Goal: Information Seeking & Learning: Learn about a topic

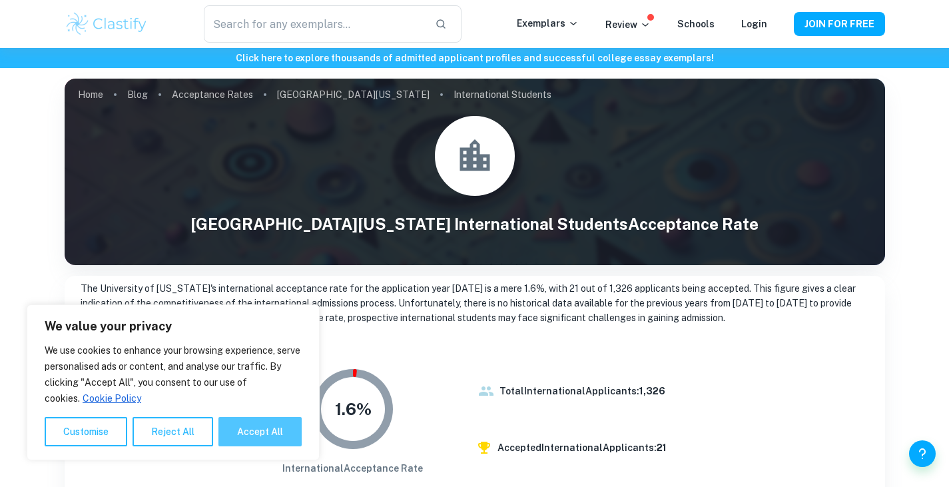
click at [239, 437] on button "Accept All" at bounding box center [260, 431] width 83 height 29
checkbox input "true"
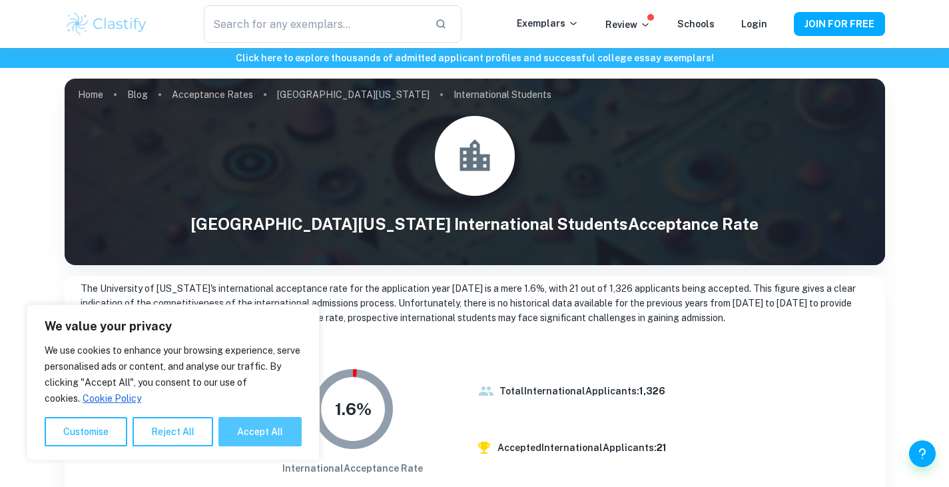
checkbox input "true"
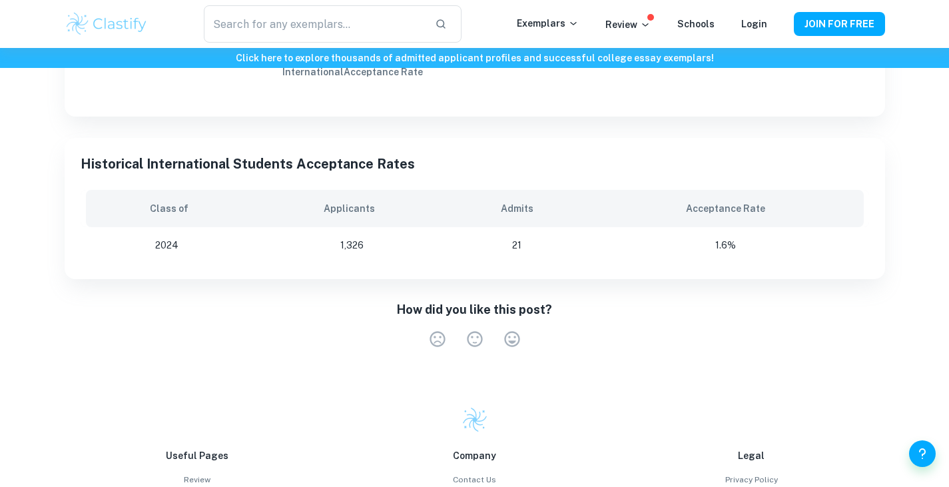
scroll to position [400, 0]
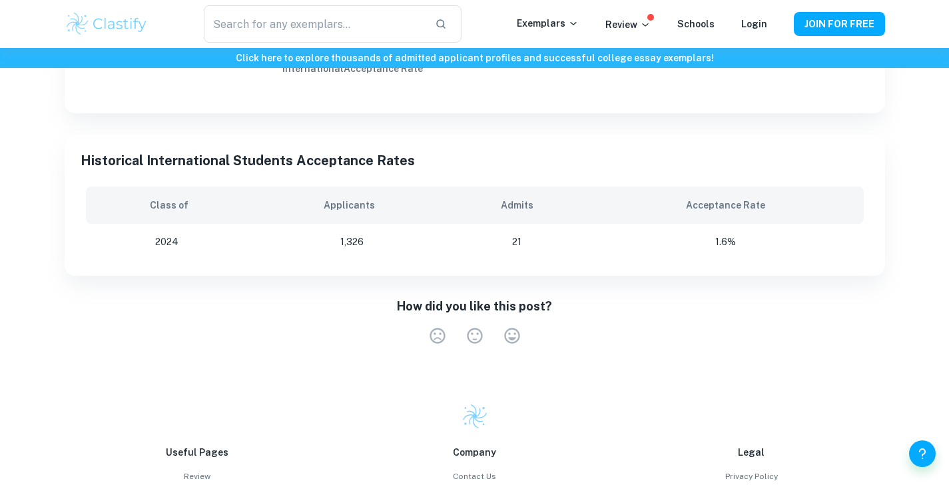
click at [517, 236] on td "21" at bounding box center [517, 242] width 143 height 36
click at [666, 234] on td "1.6%" at bounding box center [728, 242] width 280 height 36
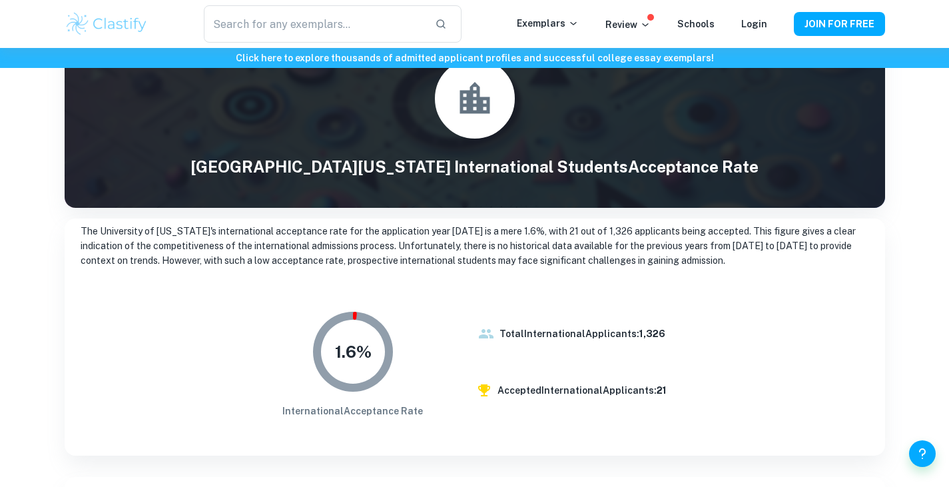
scroll to position [0, 0]
